Goal: Information Seeking & Learning: Learn about a topic

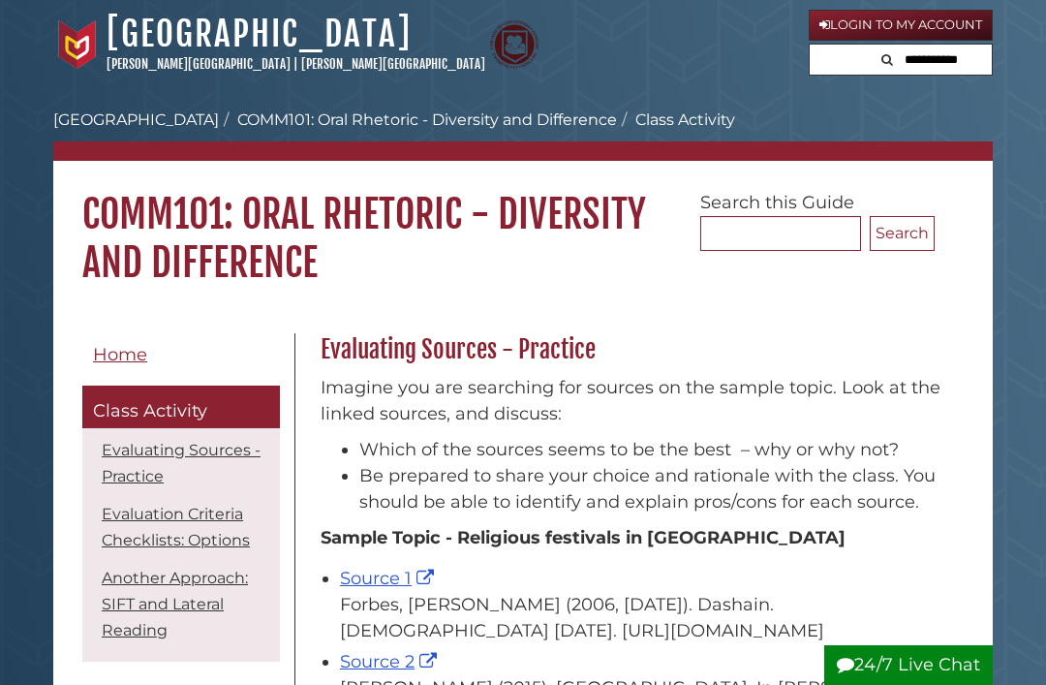
click at [281, 44] on link "[GEOGRAPHIC_DATA]" at bounding box center [259, 34] width 305 height 43
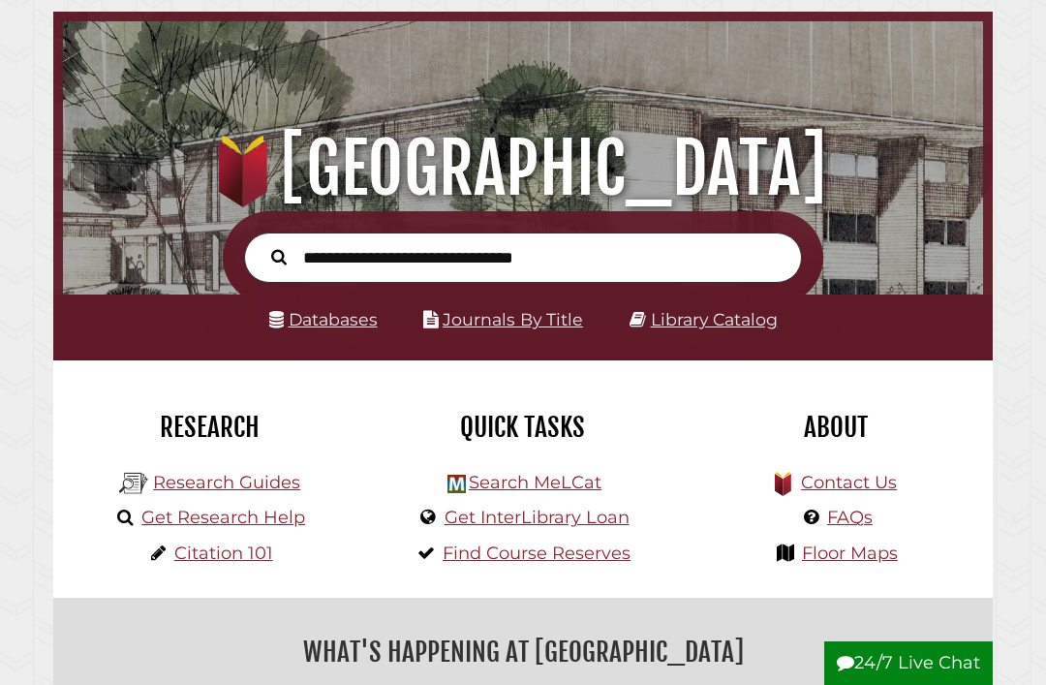
scroll to position [78, 0]
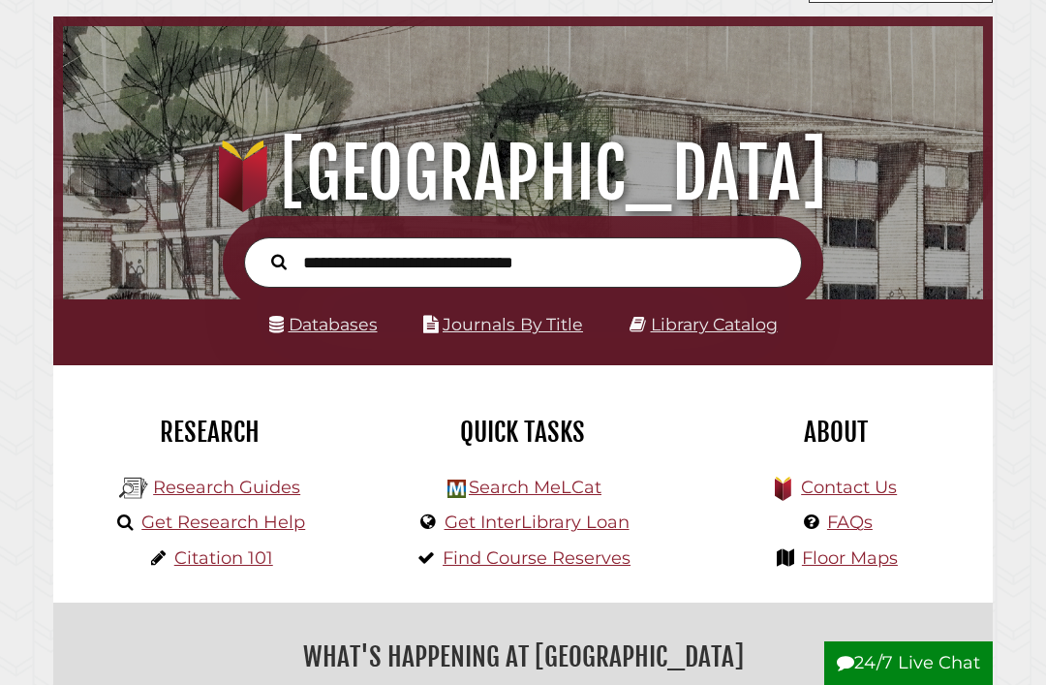
click at [679, 319] on link "Library Catalog" at bounding box center [714, 324] width 127 height 20
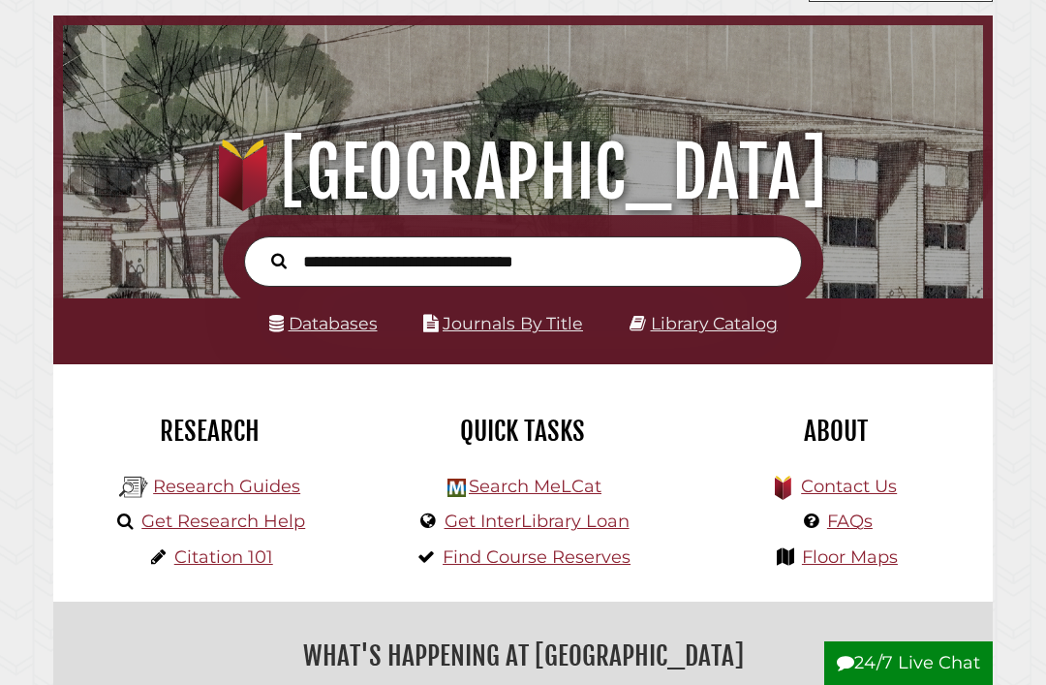
click at [478, 568] on link "Find Course Reserves" at bounding box center [537, 556] width 188 height 21
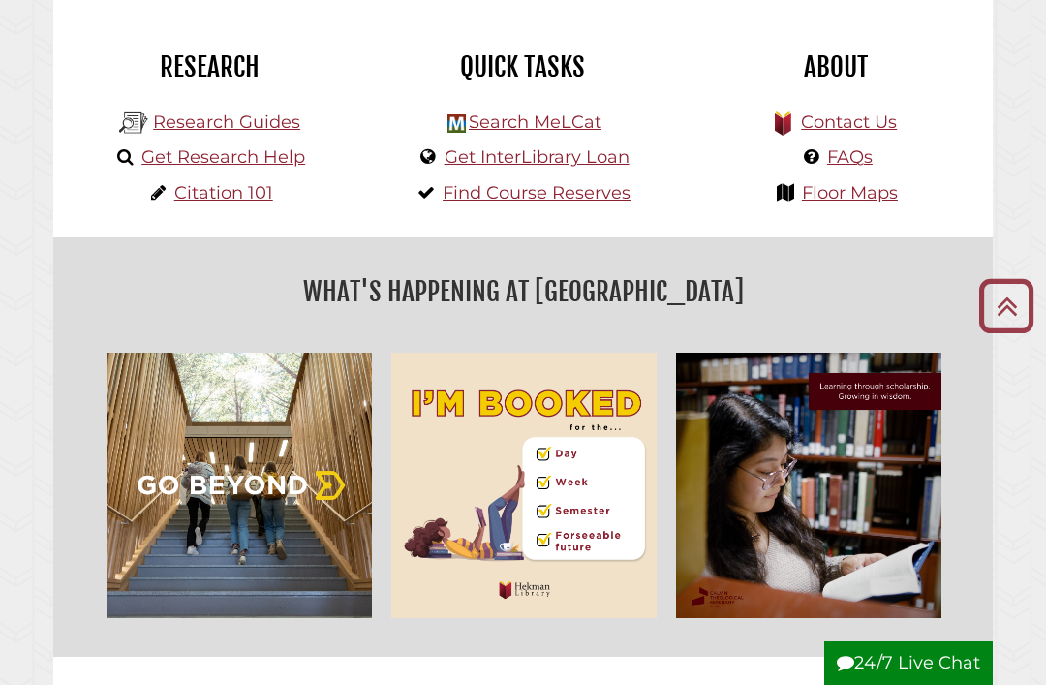
click at [230, 122] on link "Research Guides" at bounding box center [226, 121] width 147 height 21
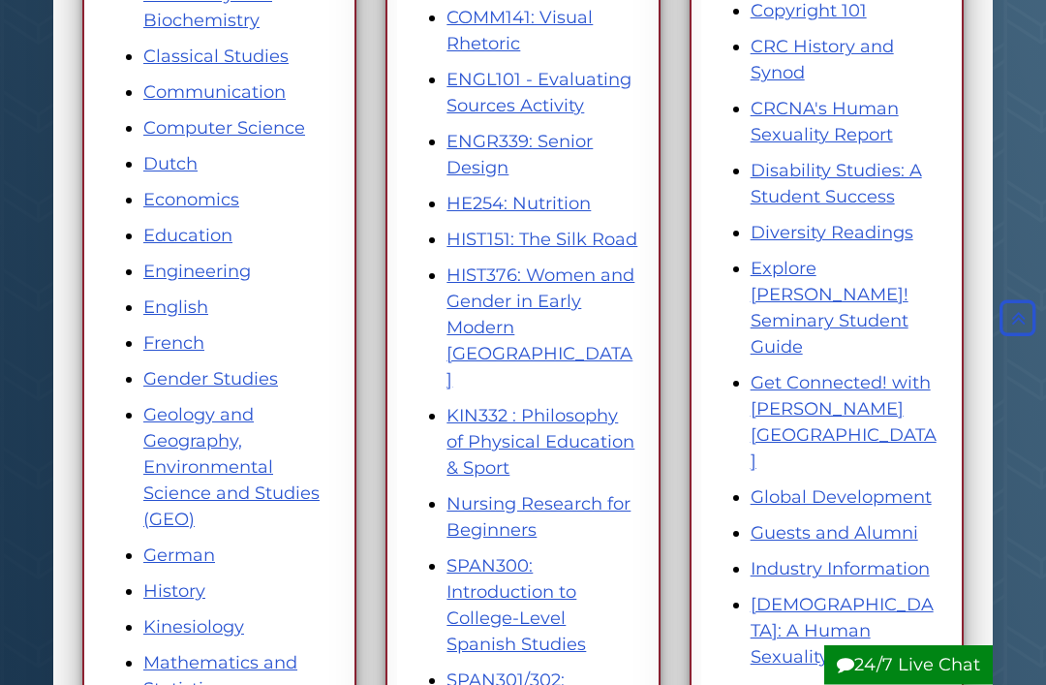
scroll to position [626, 0]
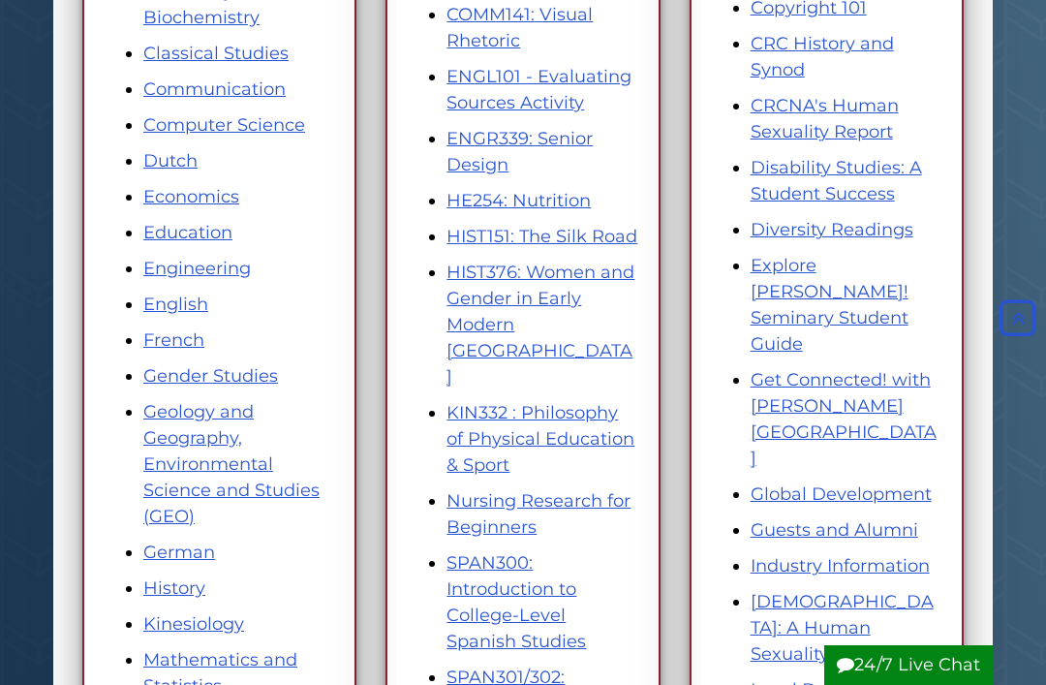
click at [170, 626] on link "Kinesiology" at bounding box center [193, 623] width 101 height 21
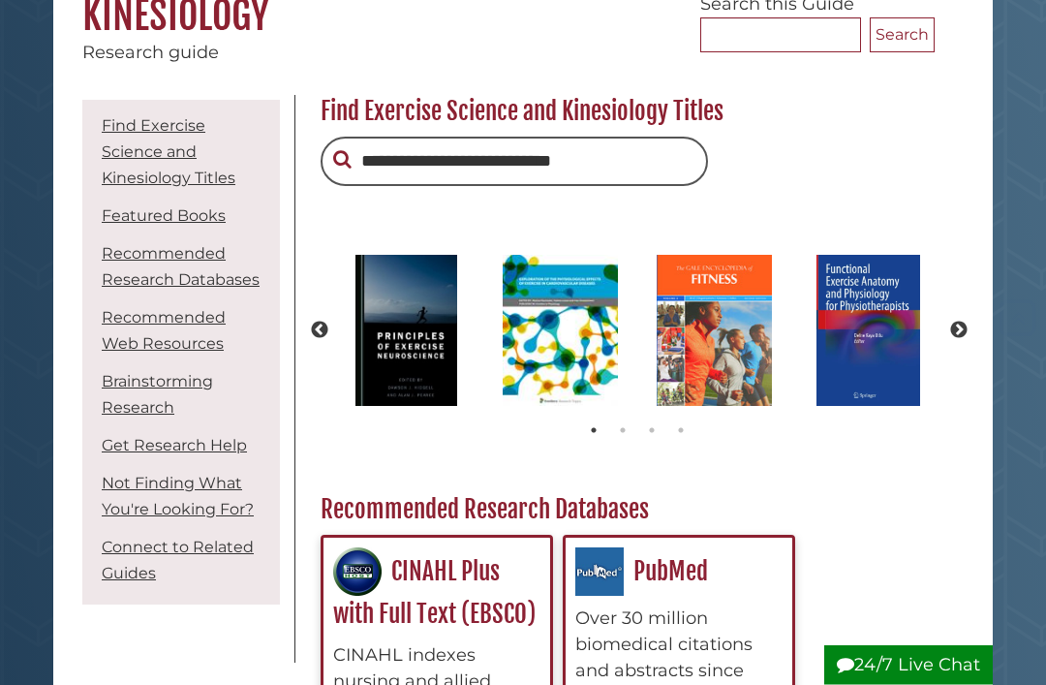
scroll to position [199, 0]
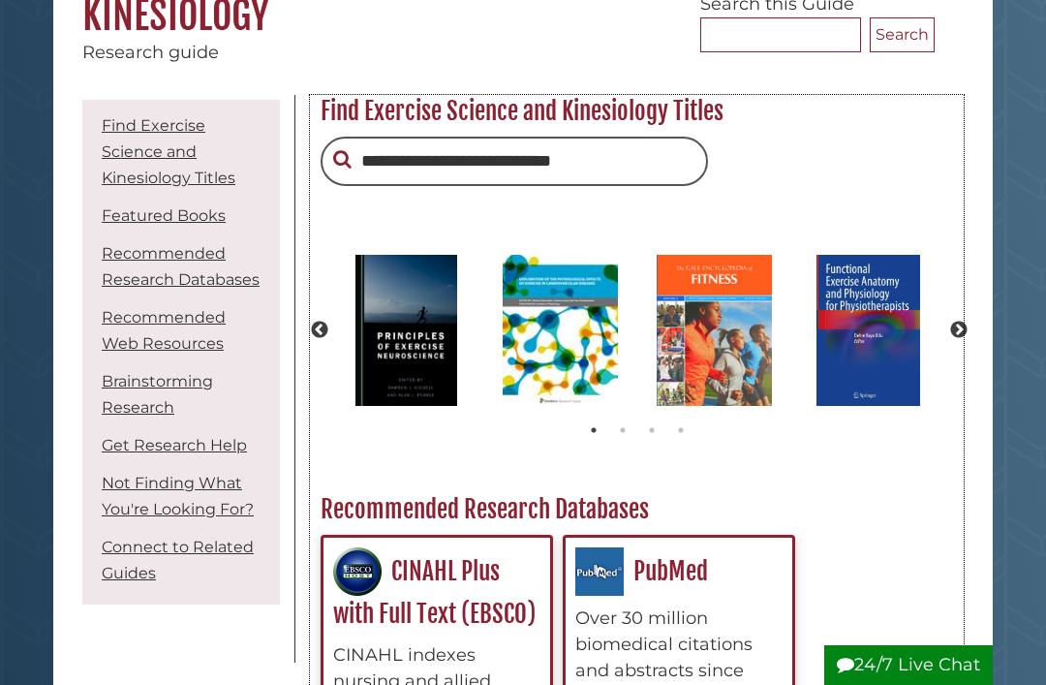
click at [963, 335] on button "Next" at bounding box center [958, 330] width 19 height 19
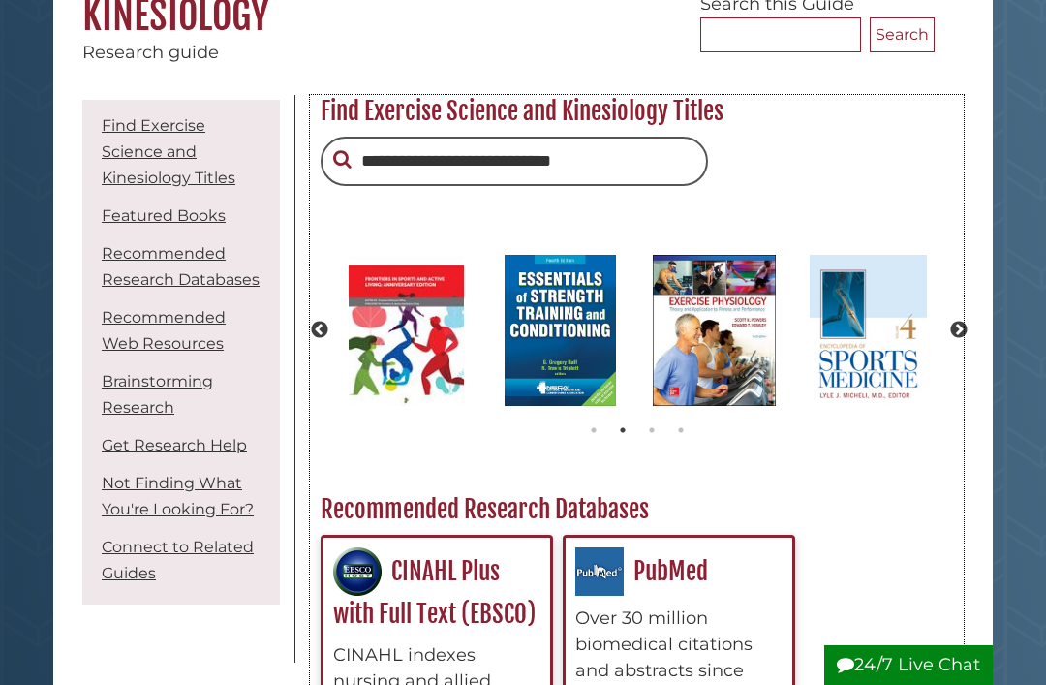
click at [963, 340] on button "Next" at bounding box center [958, 330] width 19 height 19
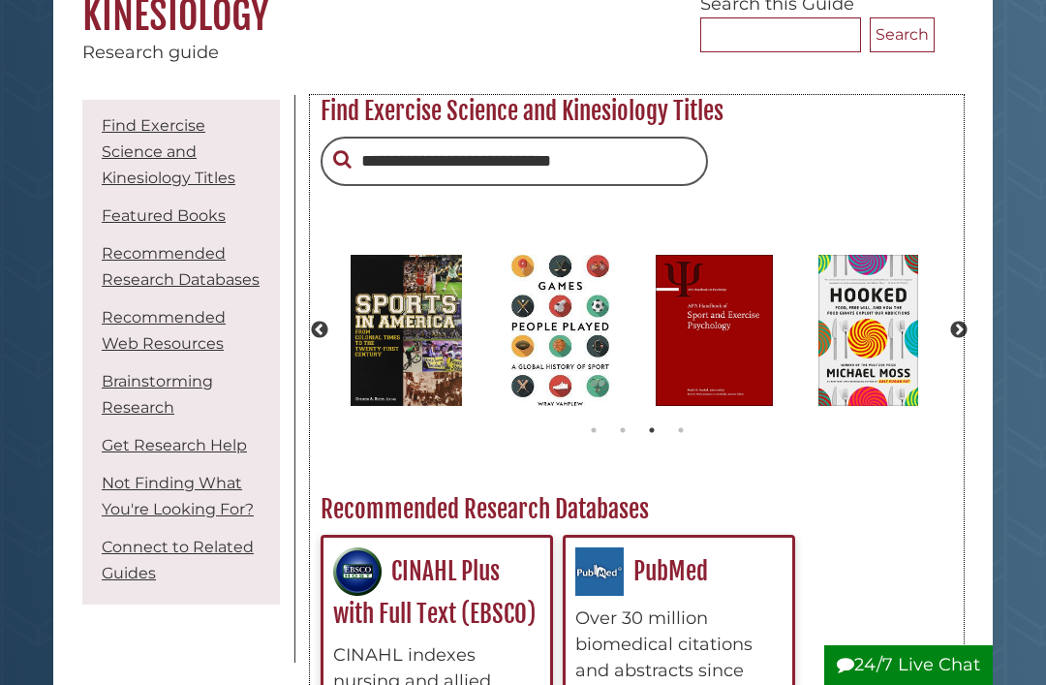
click at [964, 340] on button "Next" at bounding box center [958, 330] width 19 height 19
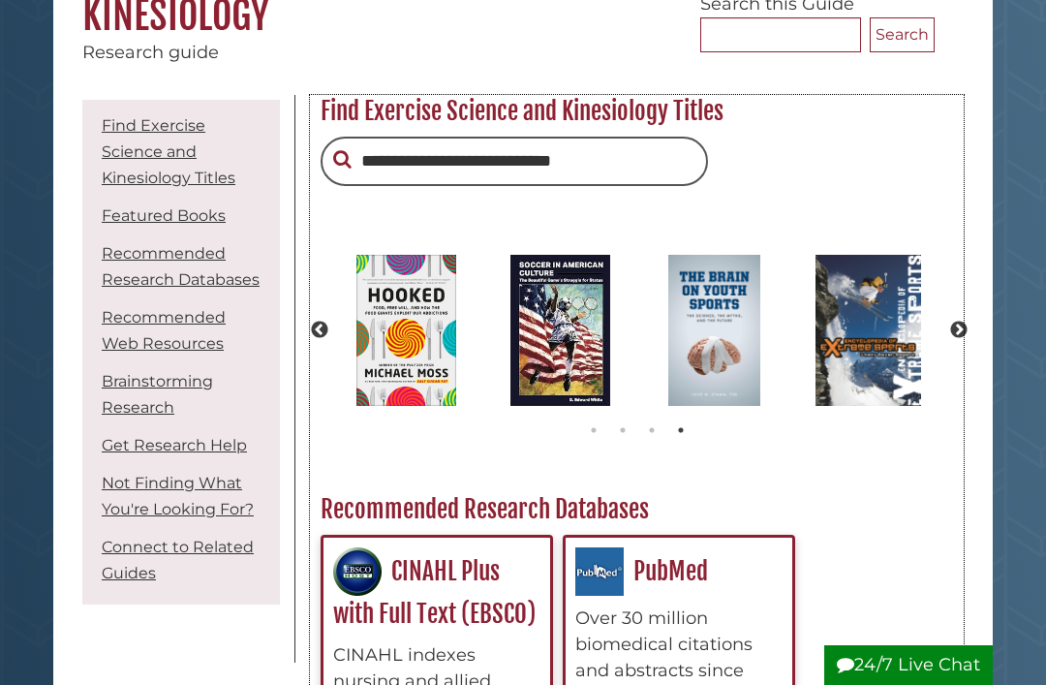
click at [321, 331] on button "Previous" at bounding box center [319, 330] width 19 height 19
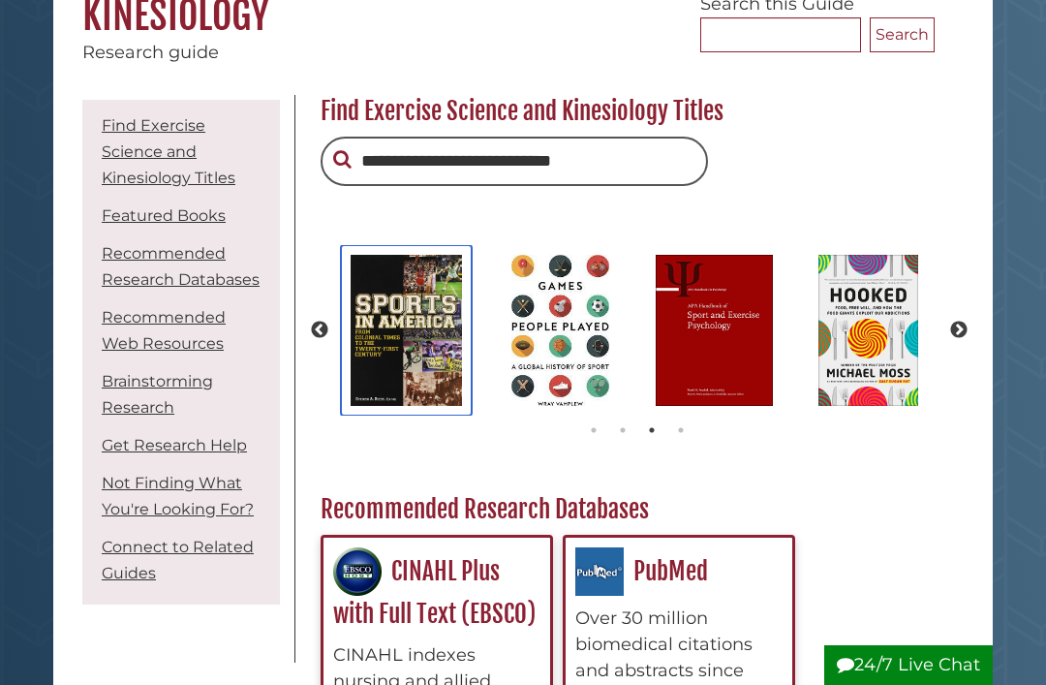
click at [443, 325] on img "slideshow" at bounding box center [406, 330] width 131 height 171
